Goal: Information Seeking & Learning: Find contact information

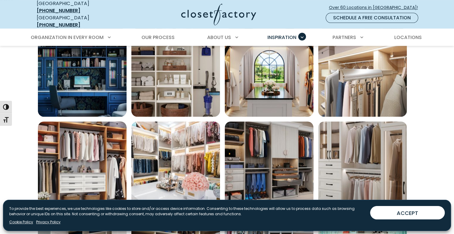
scroll to position [239, 0]
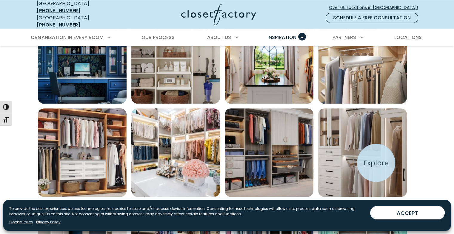
click at [232, 163] on img "Open inspiration gallery to preview enlarged image" at bounding box center [362, 153] width 89 height 89
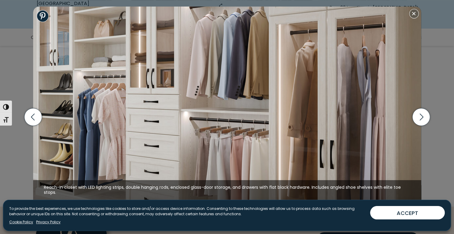
scroll to position [477, 0]
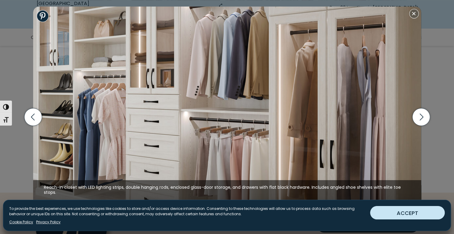
click at [232, 214] on button "ACCEPT" at bounding box center [407, 212] width 75 height 13
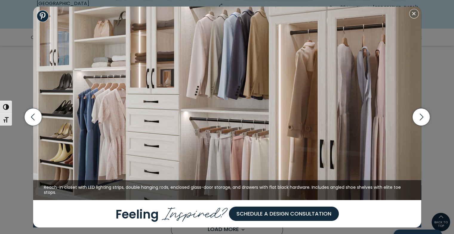
scroll to position [328, 0]
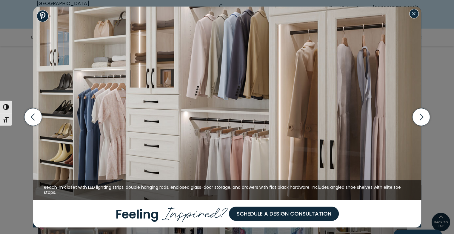
click at [232, 14] on button "Close modal" at bounding box center [414, 14] width 10 height 10
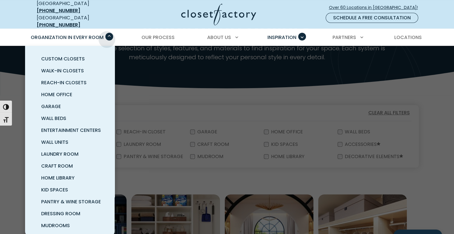
scroll to position [0, 0]
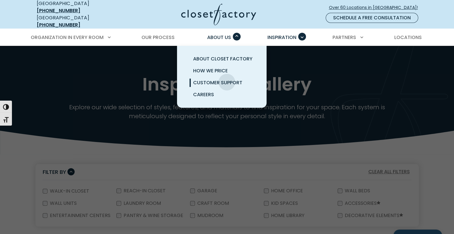
click at [227, 79] on span "Customer Support" at bounding box center [217, 82] width 49 height 7
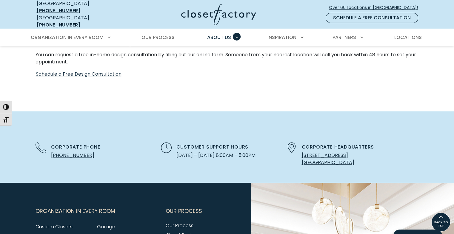
scroll to position [298, 0]
